Goal: Information Seeking & Learning: Learn about a topic

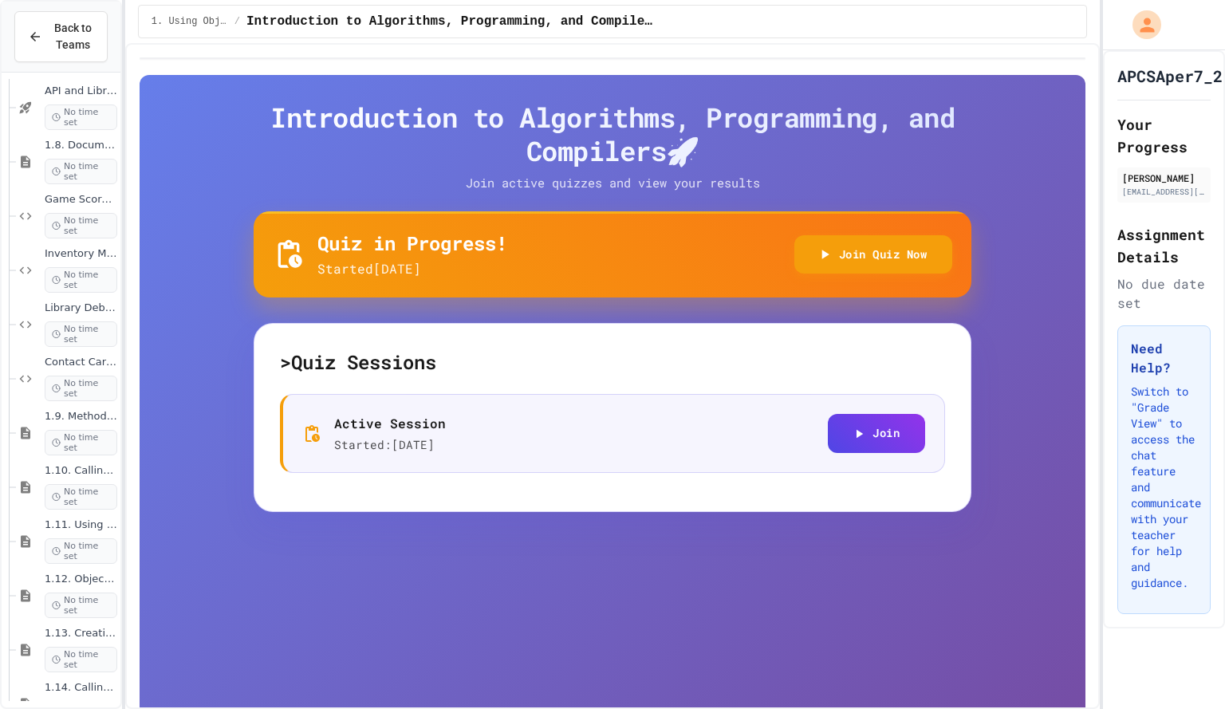
scroll to position [1784, 0]
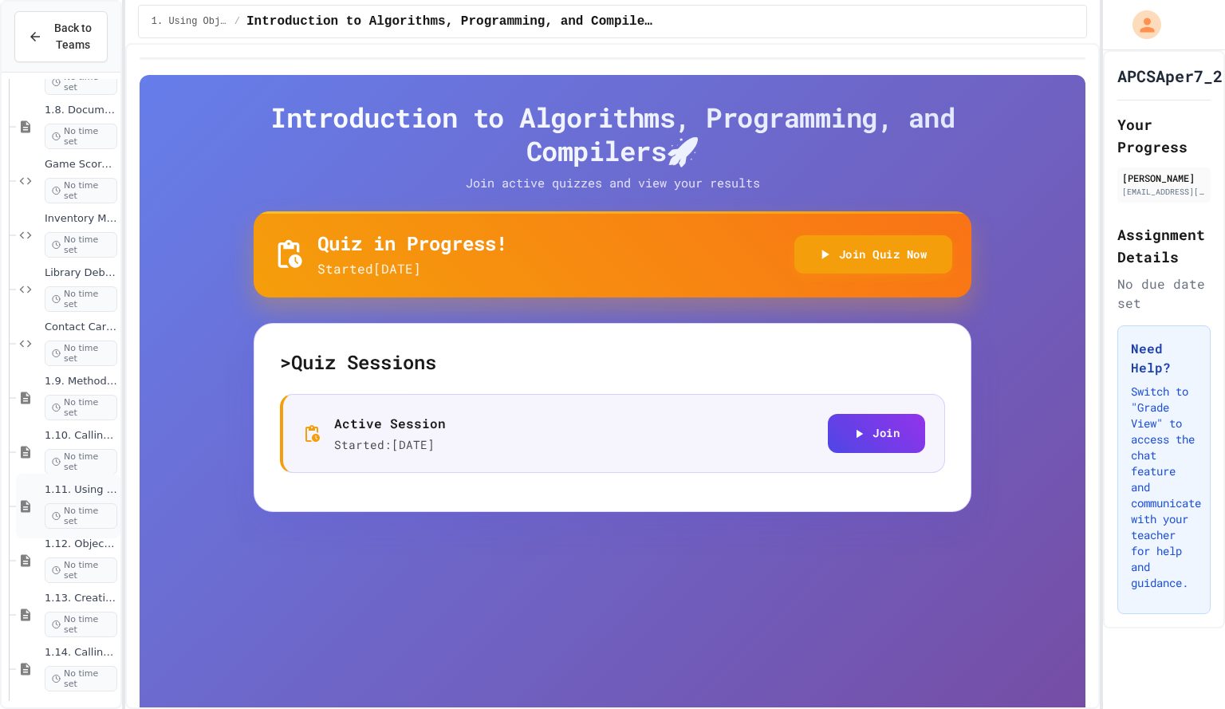
click at [39, 491] on div "1.11. Using the Math Class No time set" at bounding box center [68, 506] width 104 height 65
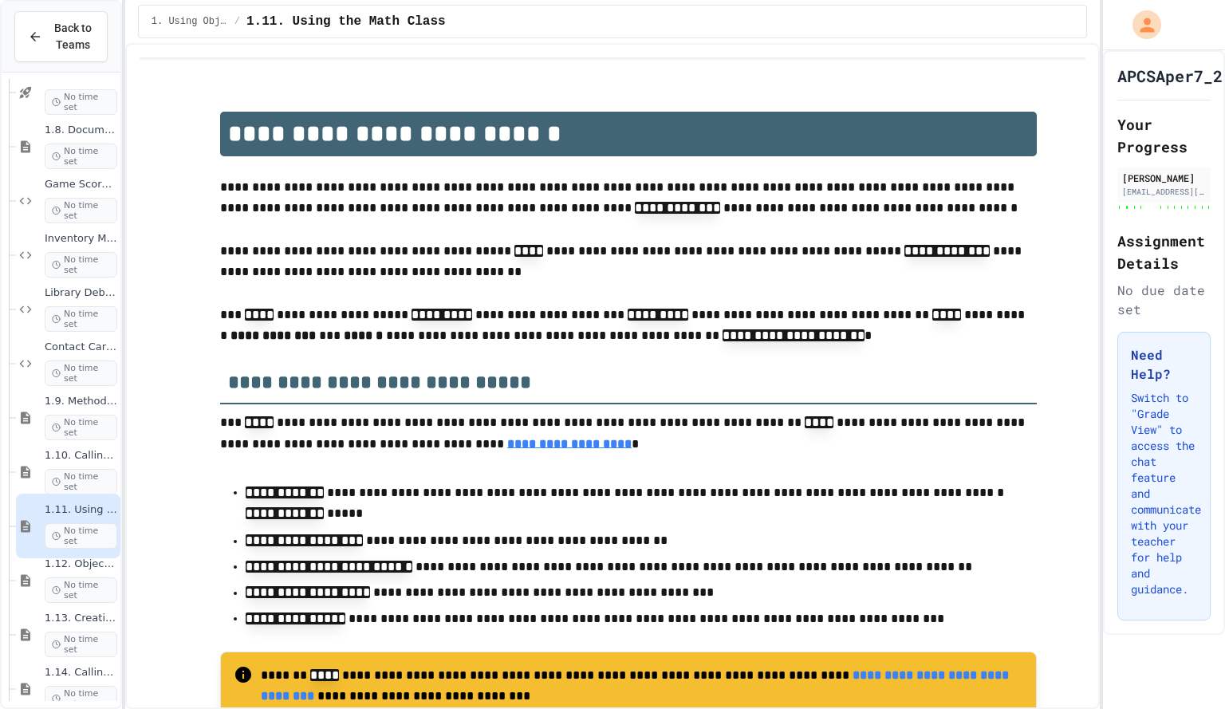
scroll to position [210, 0]
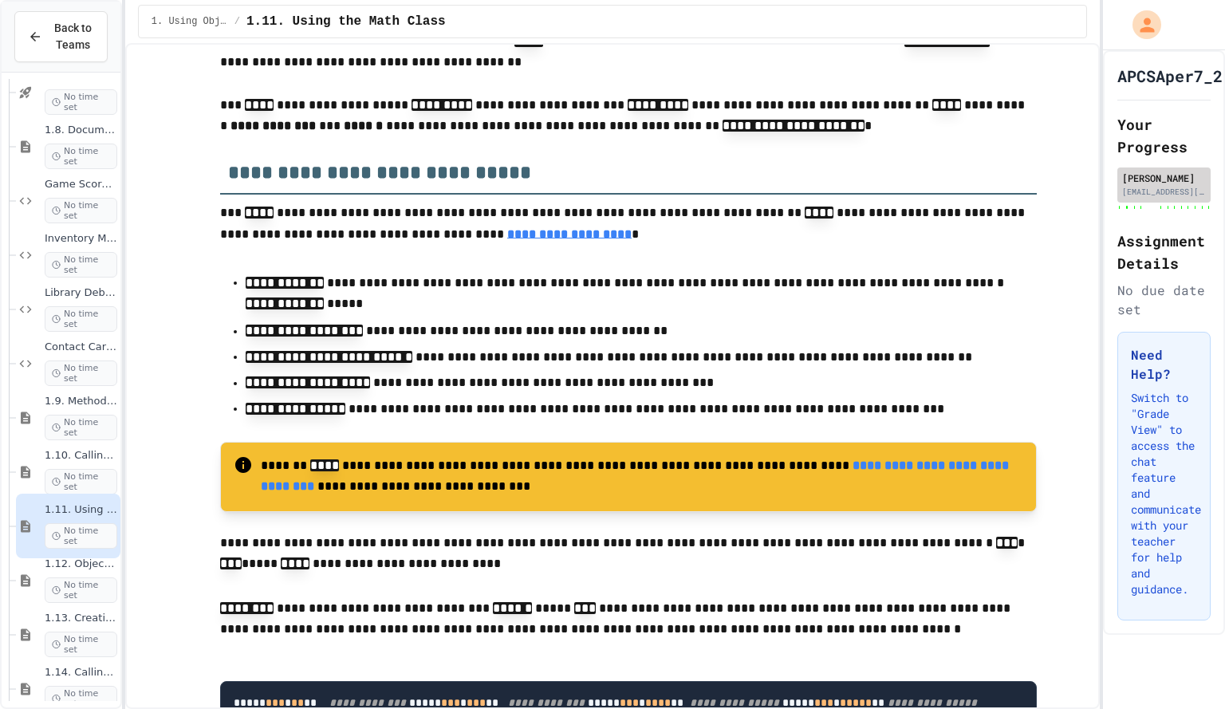
click at [1192, 187] on div "[EMAIL_ADDRESS][DOMAIN_NAME]" at bounding box center [1164, 192] width 84 height 12
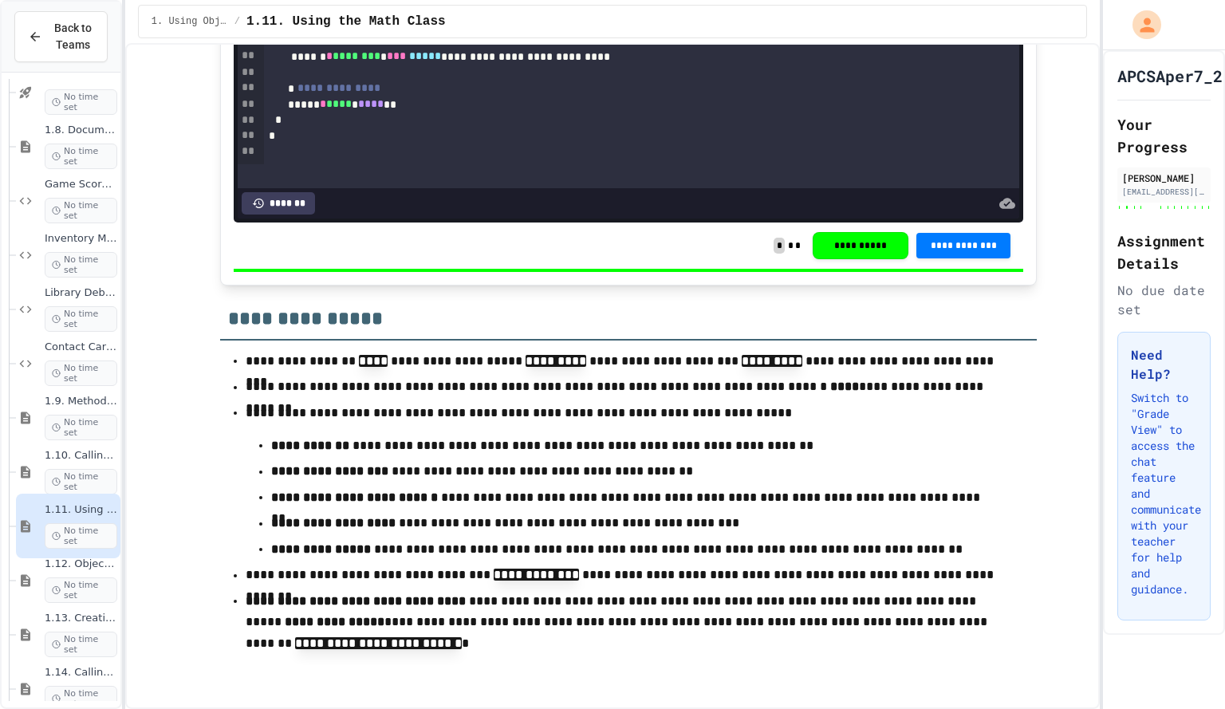
scroll to position [12537, 0]
click at [30, 588] on div "1.12. Objects - Instances of Classes No time set" at bounding box center [68, 580] width 104 height 65
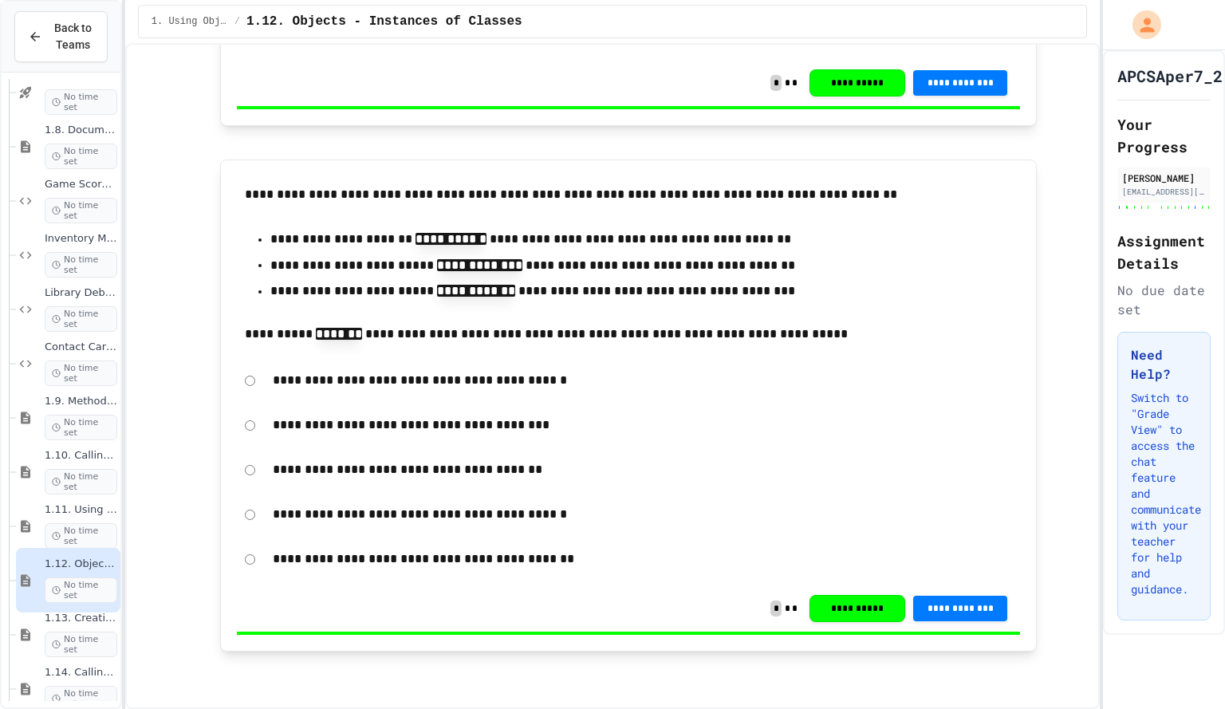
scroll to position [14669, 0]
click at [30, 638] on icon at bounding box center [26, 634] width 10 height 12
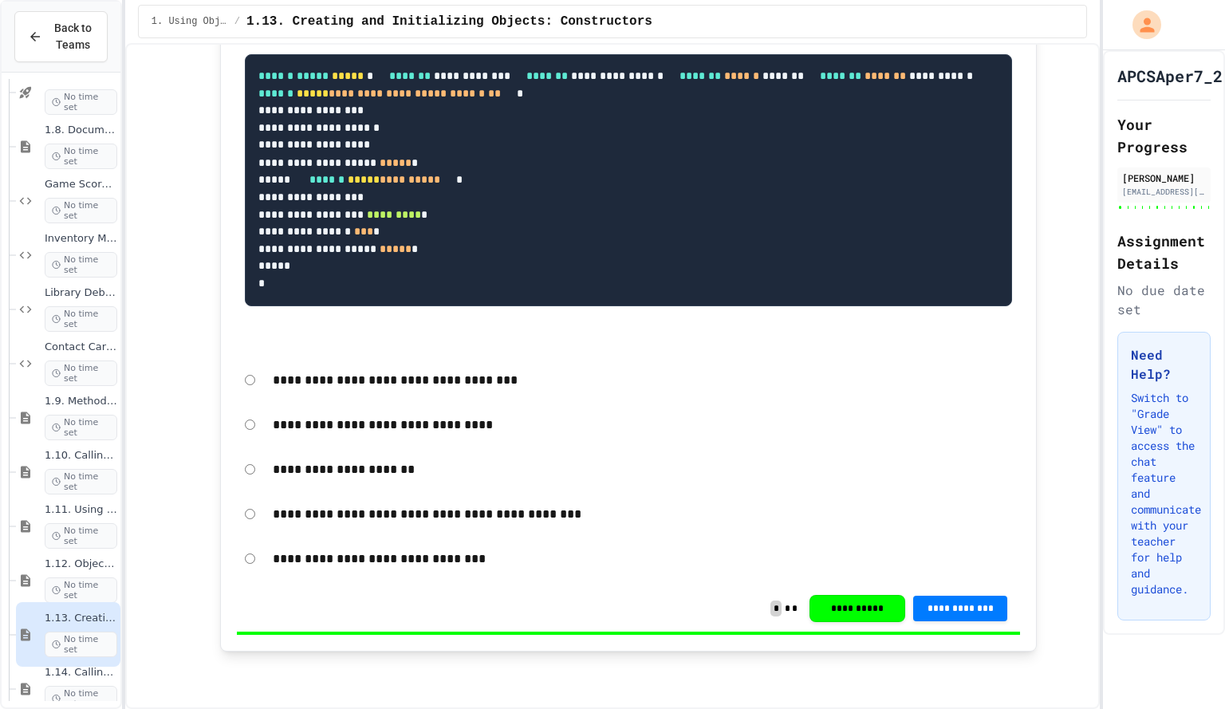
scroll to position [12140, 0]
click at [41, 679] on div "1.14. Calling Instance Methods No time set" at bounding box center [68, 688] width 104 height 65
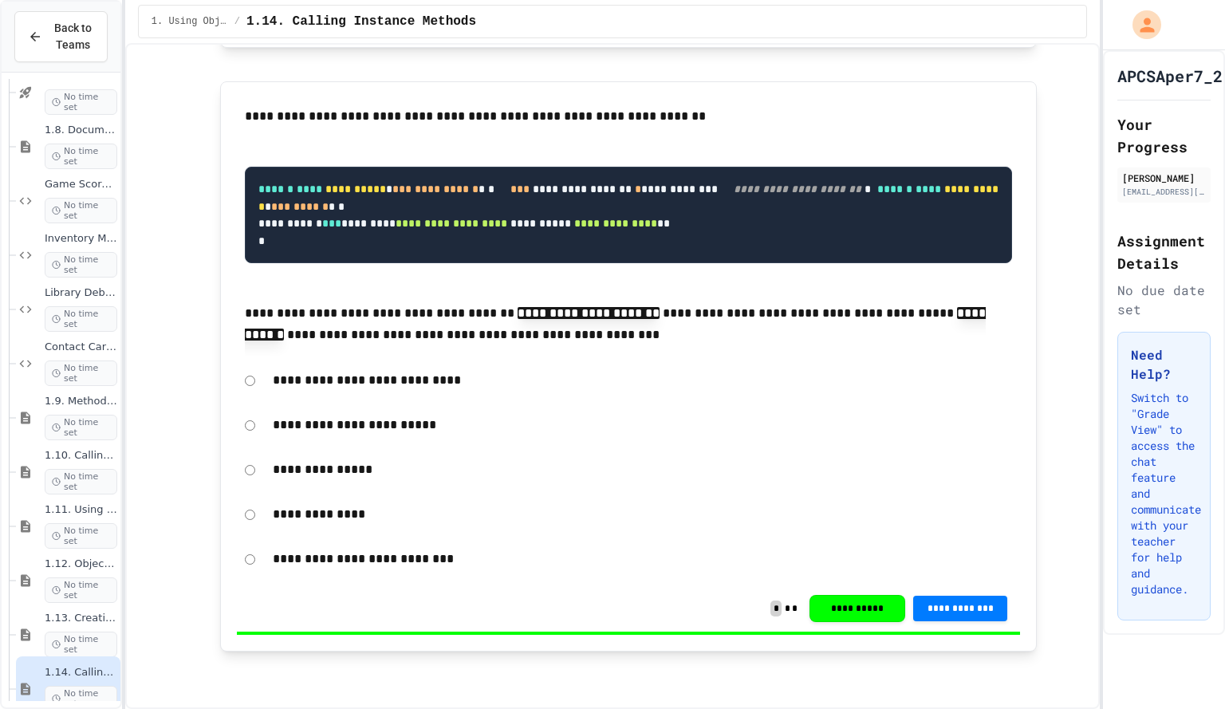
scroll to position [19599, 0]
